Goal: Transaction & Acquisition: Purchase product/service

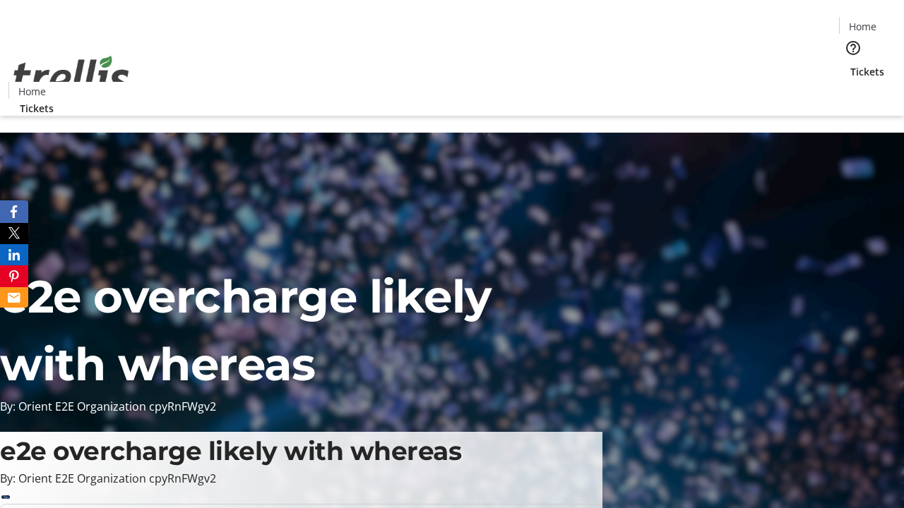
click at [850, 64] on span "Tickets" at bounding box center [867, 71] width 34 height 15
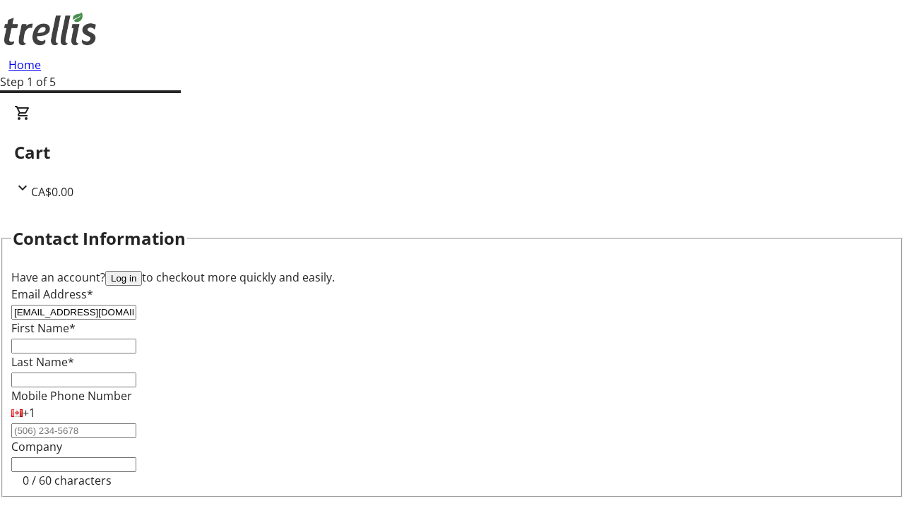
type input "[EMAIL_ADDRESS][DOMAIN_NAME]"
type input "Davion"
type input "[PERSON_NAME]"
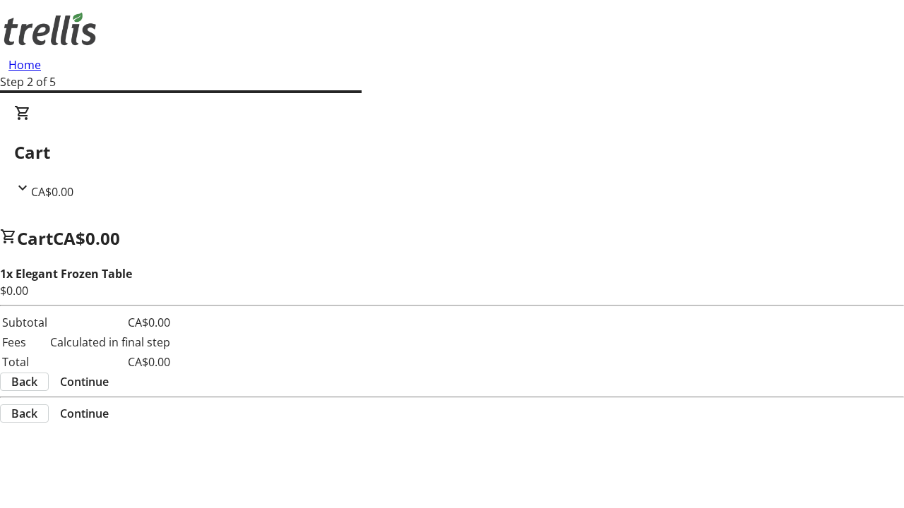
click at [109, 373] on span "Continue" at bounding box center [84, 381] width 49 height 17
